Goal: Task Accomplishment & Management: Complete application form

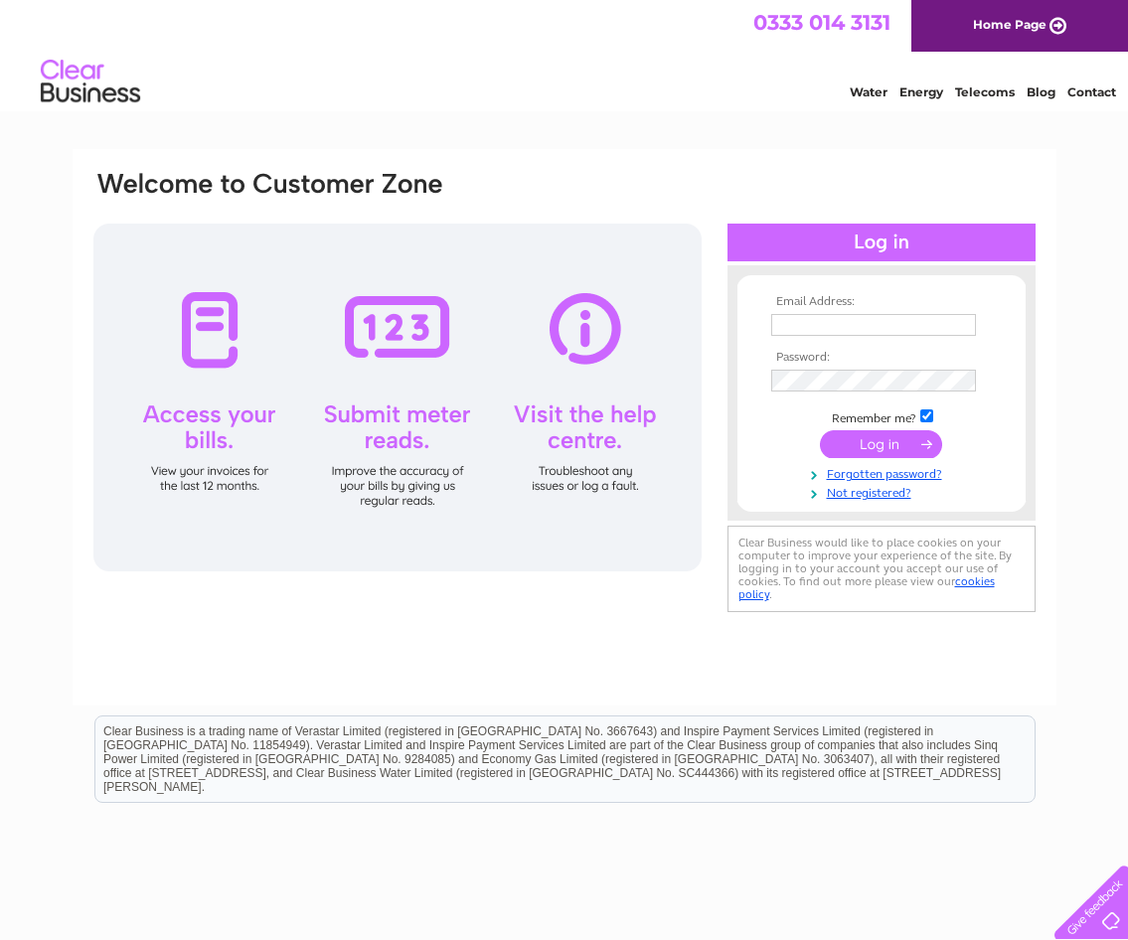
click at [882, 501] on div at bounding box center [882, 511] width 308 height 20
click at [883, 490] on link "Not registered?" at bounding box center [884, 491] width 226 height 19
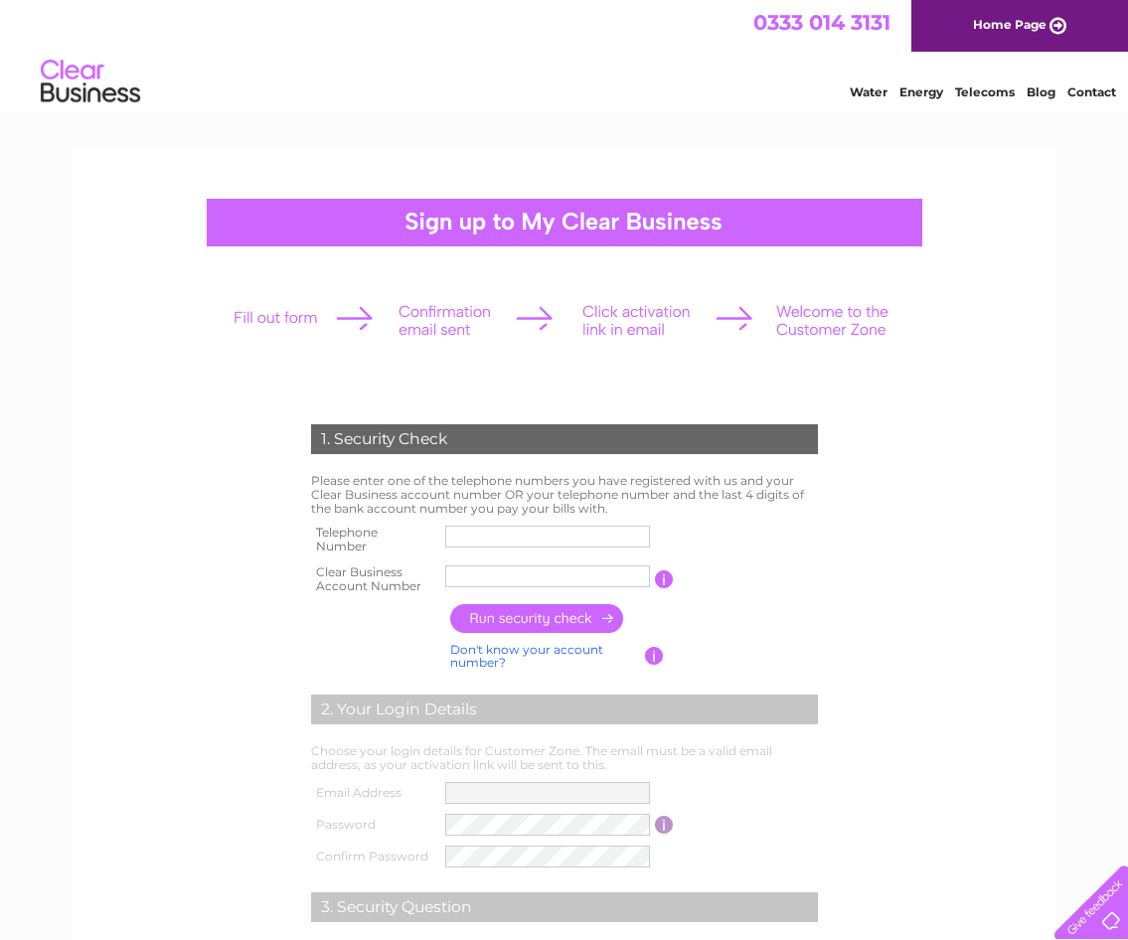
click at [539, 573] on input "text" at bounding box center [547, 577] width 205 height 22
paste input "CB3032149"
type input "CB3032149"
click at [488, 540] on input "text" at bounding box center [547, 537] width 205 height 22
click at [488, 540] on input "text" at bounding box center [548, 537] width 207 height 24
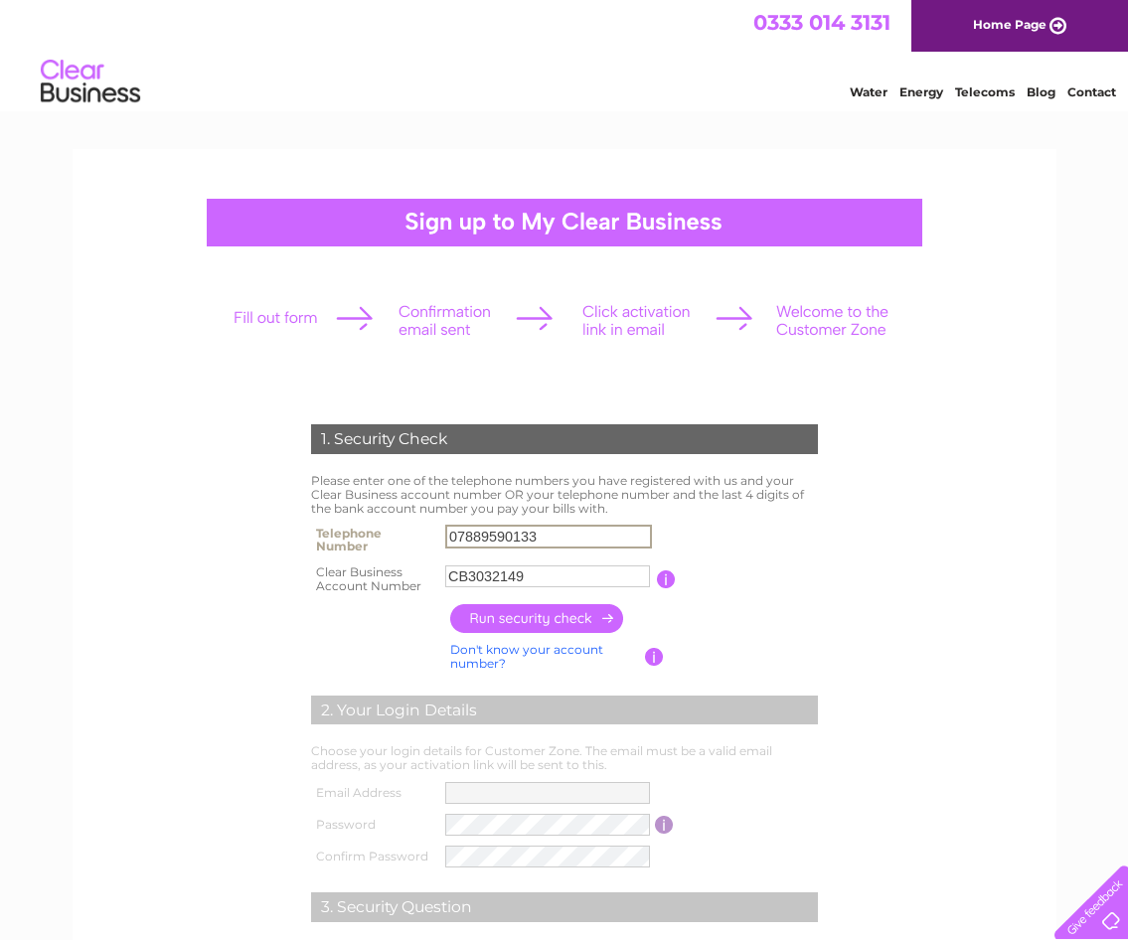
scroll to position [99, 0]
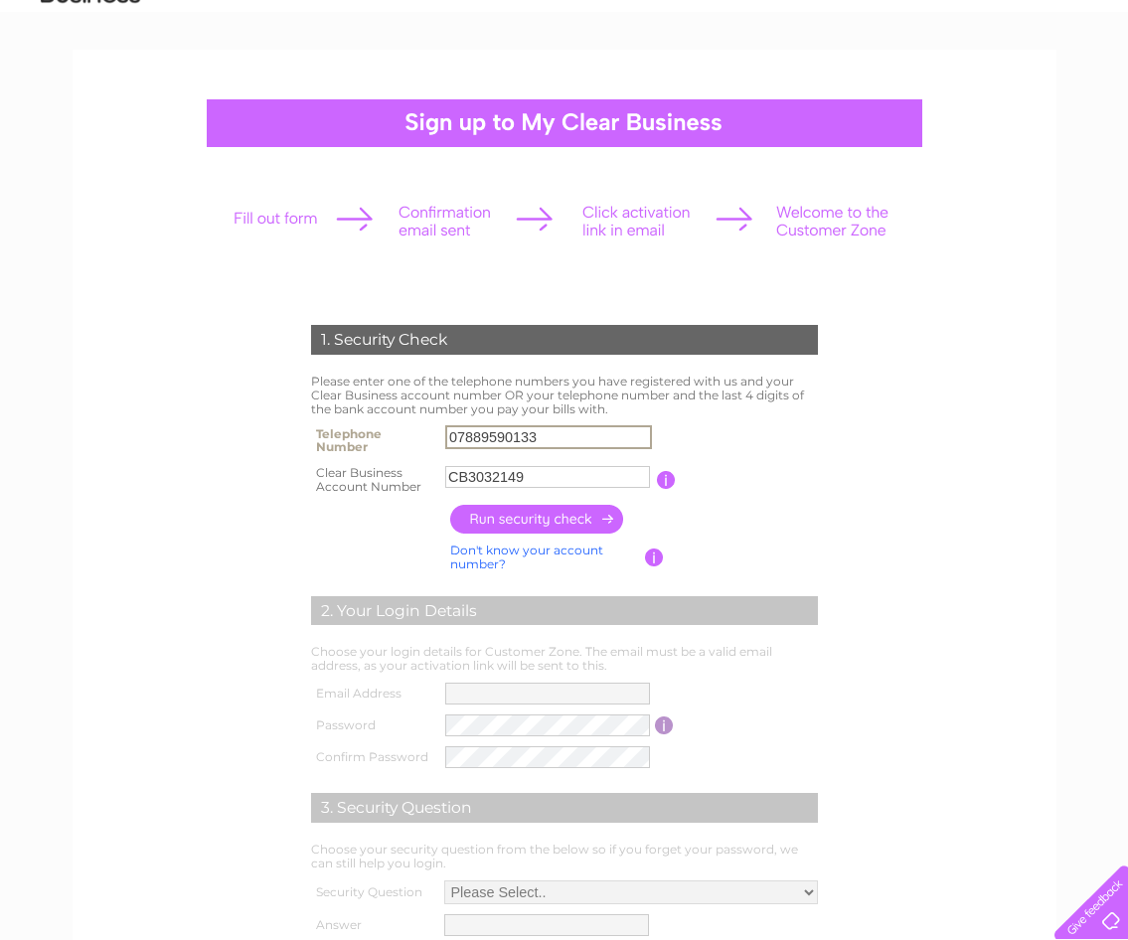
click at [534, 523] on input "button" at bounding box center [537, 519] width 175 height 29
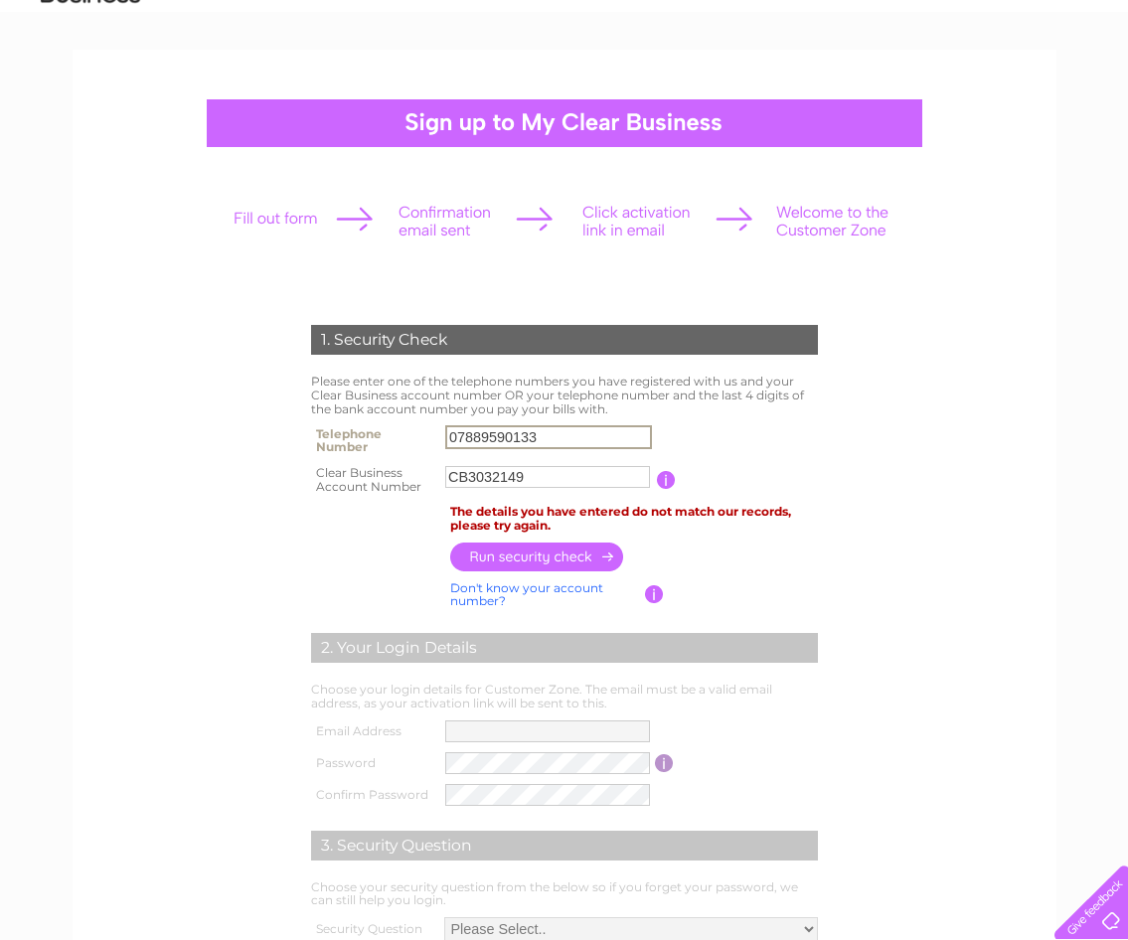
drag, startPoint x: 543, startPoint y: 439, endPoint x: 262, endPoint y: 433, distance: 280.4
click at [262, 433] on div "1. Security Check Please enter one of the telephone numbers you have registered…" at bounding box center [564, 675] width 604 height 781
type input "07952148771"
click at [549, 553] on input "button" at bounding box center [537, 557] width 175 height 29
click at [471, 474] on input "CB3032149" at bounding box center [548, 477] width 207 height 24
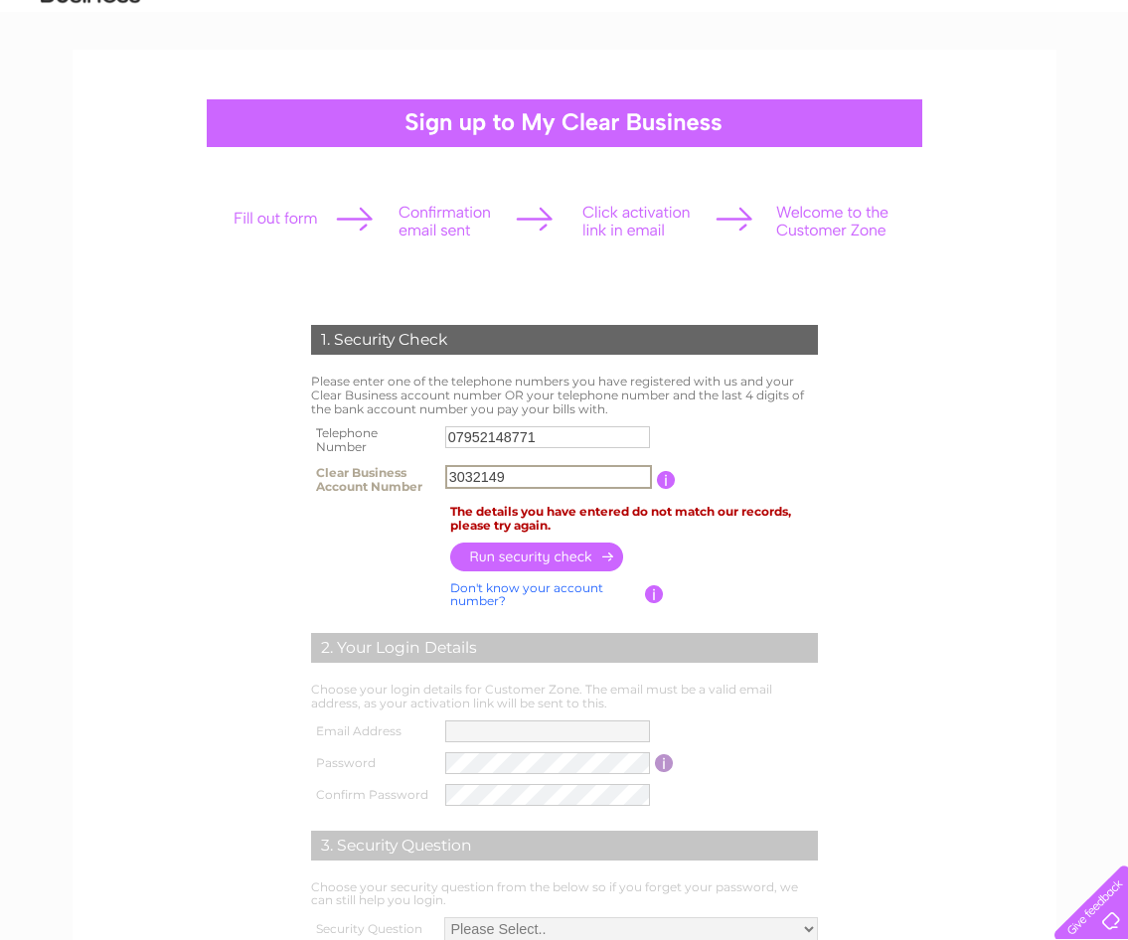
type input "3032149"
drag, startPoint x: 539, startPoint y: 435, endPoint x: -5, endPoint y: 471, distance: 544.9
click at [0, 471] on html "1. Security Check Please enter one of the telephone numbers you have registered…" at bounding box center [564, 671] width 1128 height 1541
type input "07889590133"
click at [528, 553] on input "button" at bounding box center [537, 557] width 175 height 29
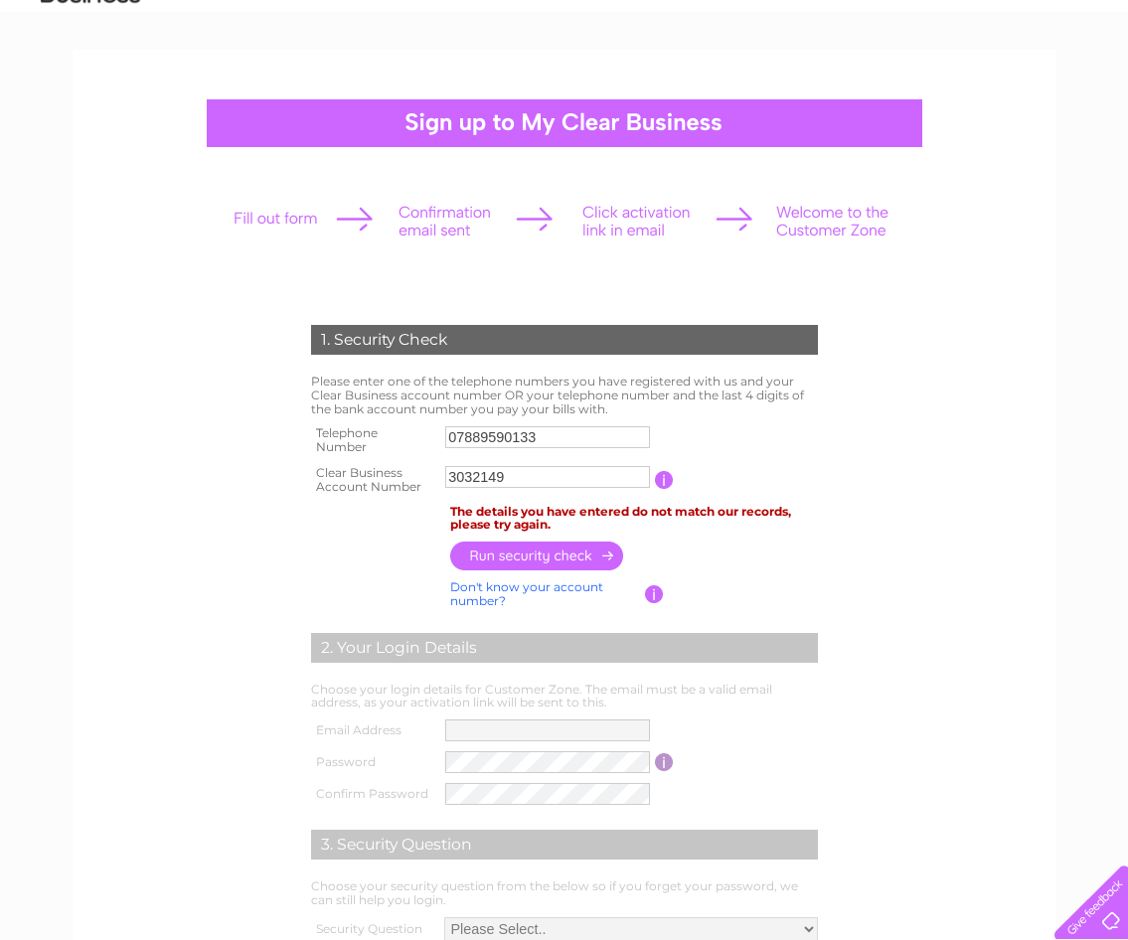
click at [535, 549] on input "button" at bounding box center [537, 556] width 175 height 29
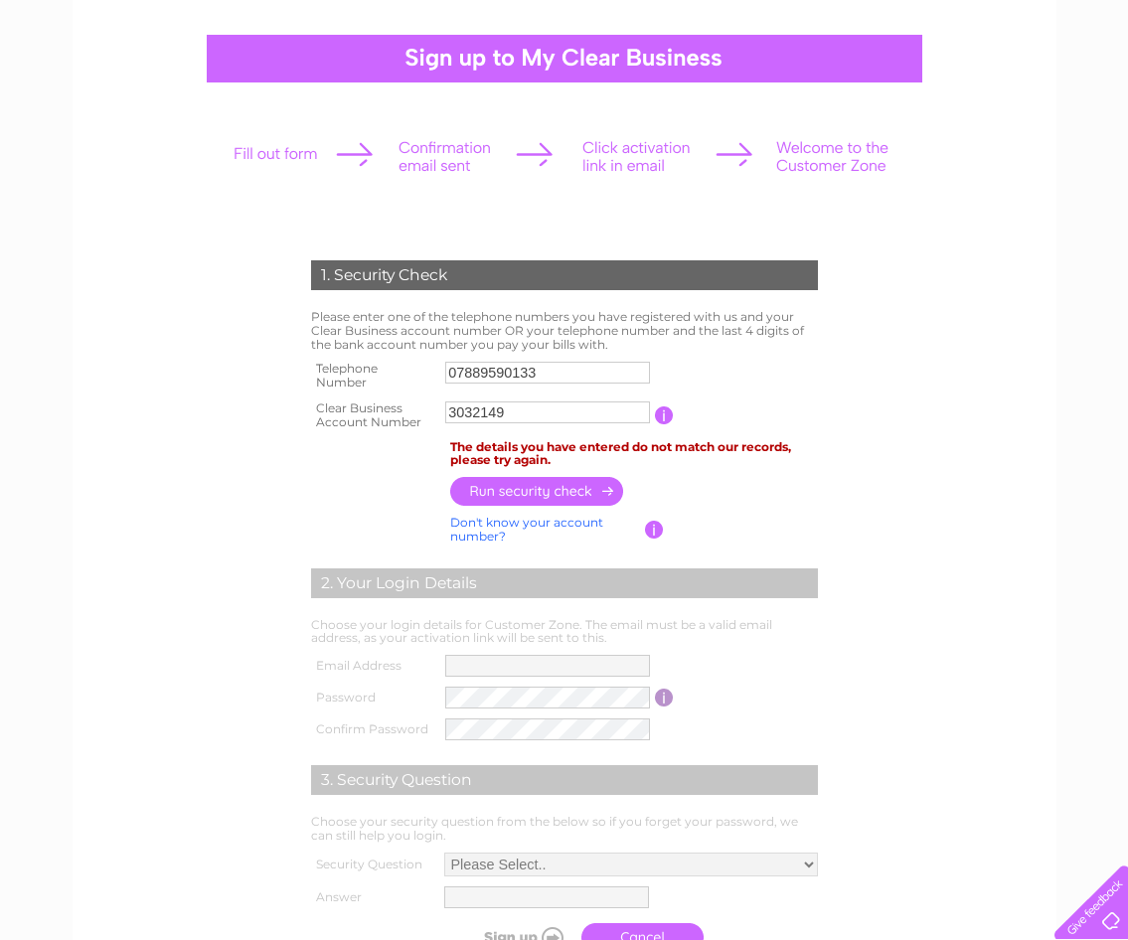
scroll to position [199, 0]
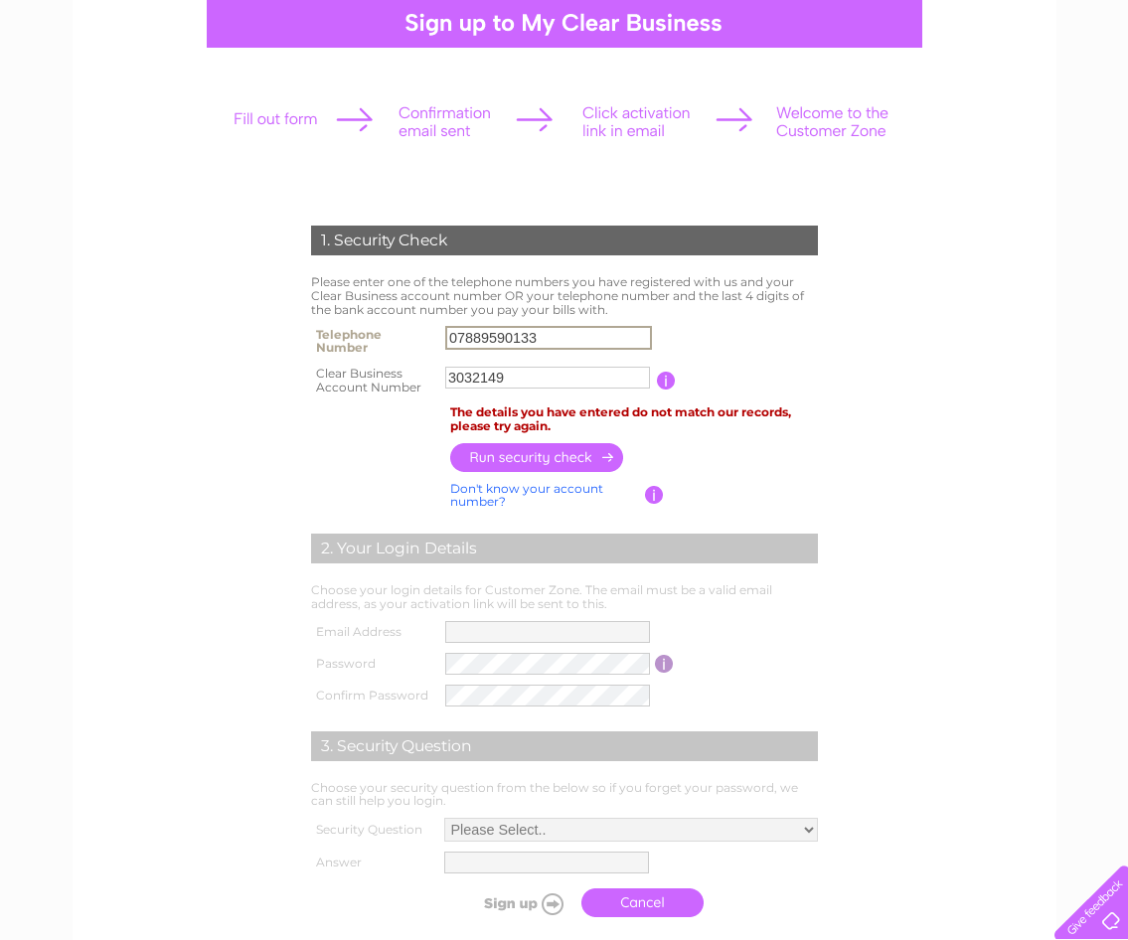
drag, startPoint x: 557, startPoint y: 330, endPoint x: 102, endPoint y: 381, distance: 457.1
click at [108, 383] on form "1. Security Check Please enter one of the telephone numbers you have registered…" at bounding box center [564, 576] width 946 height 781
click at [540, 456] on input "button" at bounding box center [537, 457] width 175 height 29
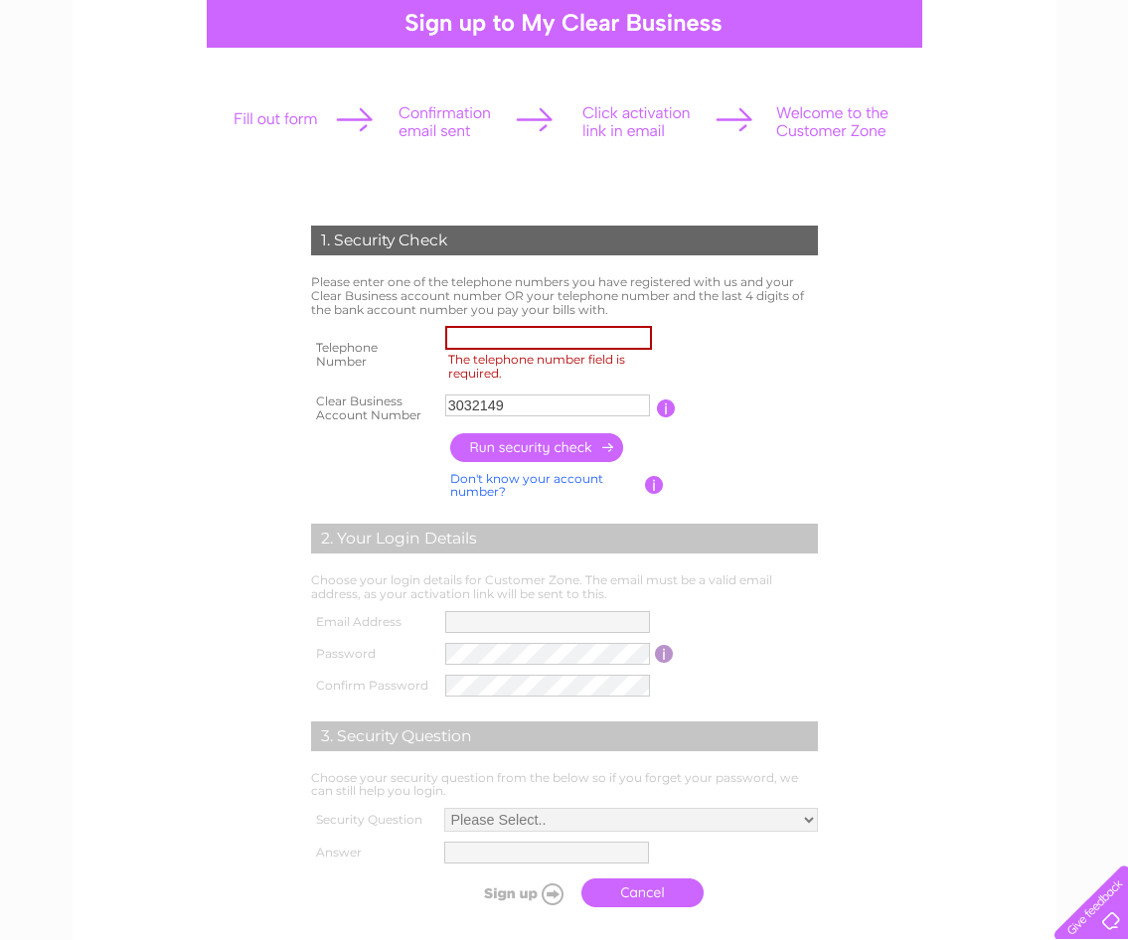
click at [474, 328] on input "The telephone number field is required." at bounding box center [548, 338] width 207 height 24
type input "44788959013"
click at [511, 459] on input "button" at bounding box center [537, 447] width 175 height 29
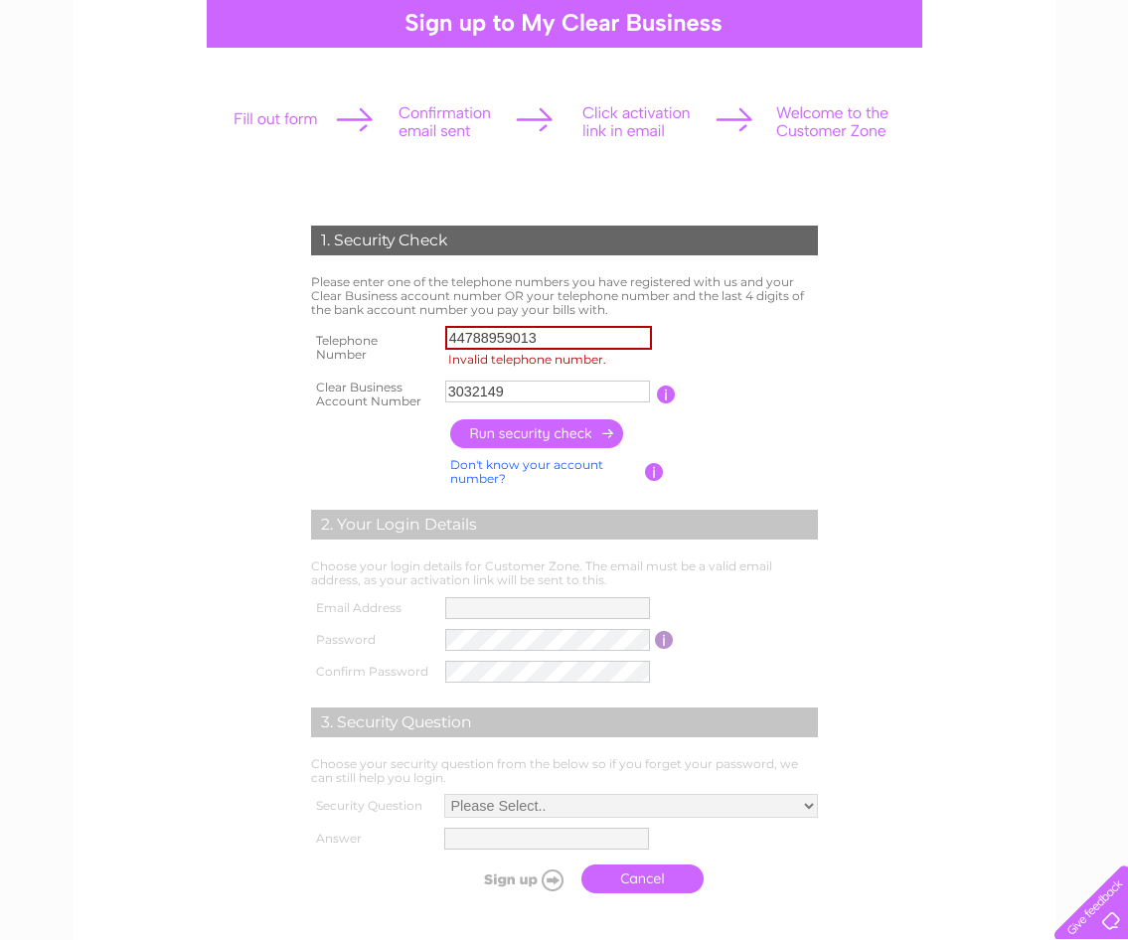
click at [532, 433] on input "button" at bounding box center [537, 433] width 175 height 29
click at [533, 438] on input "button" at bounding box center [537, 433] width 175 height 29
click at [449, 397] on input "3032149" at bounding box center [547, 392] width 205 height 22
type input "CB3032149"
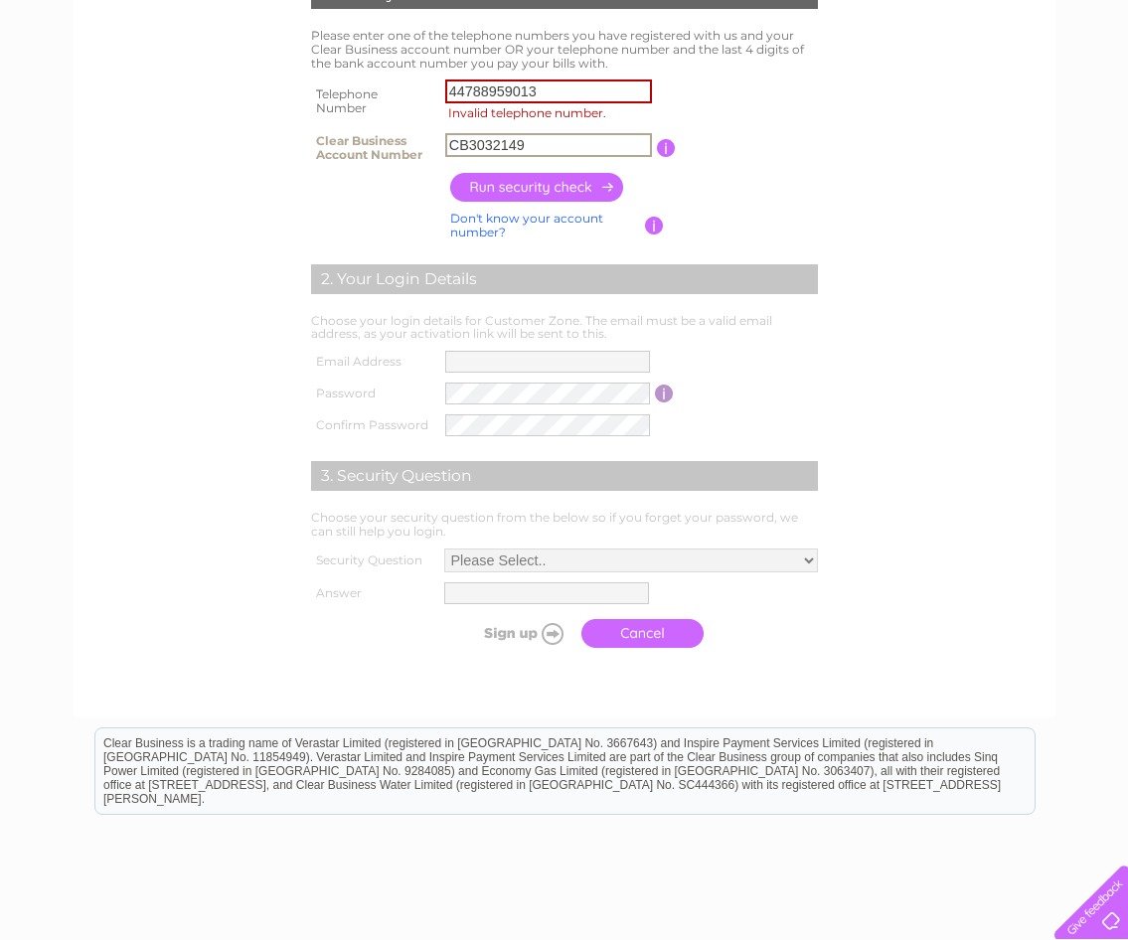
scroll to position [577, 0]
